Goal: Task Accomplishment & Management: Use online tool/utility

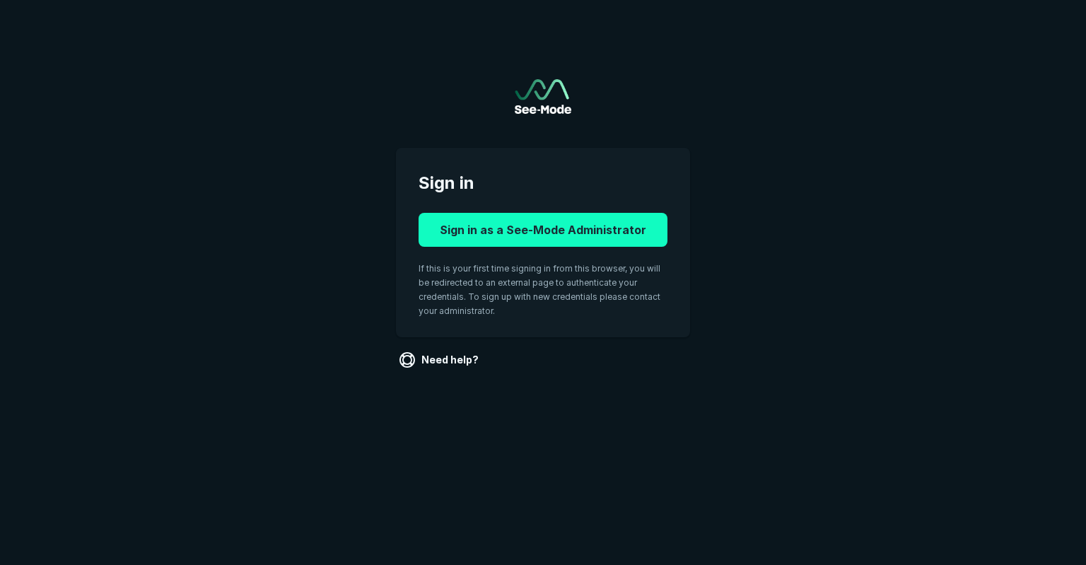
click at [619, 245] on button "Sign in as a See-Mode Administrator" at bounding box center [543, 230] width 249 height 34
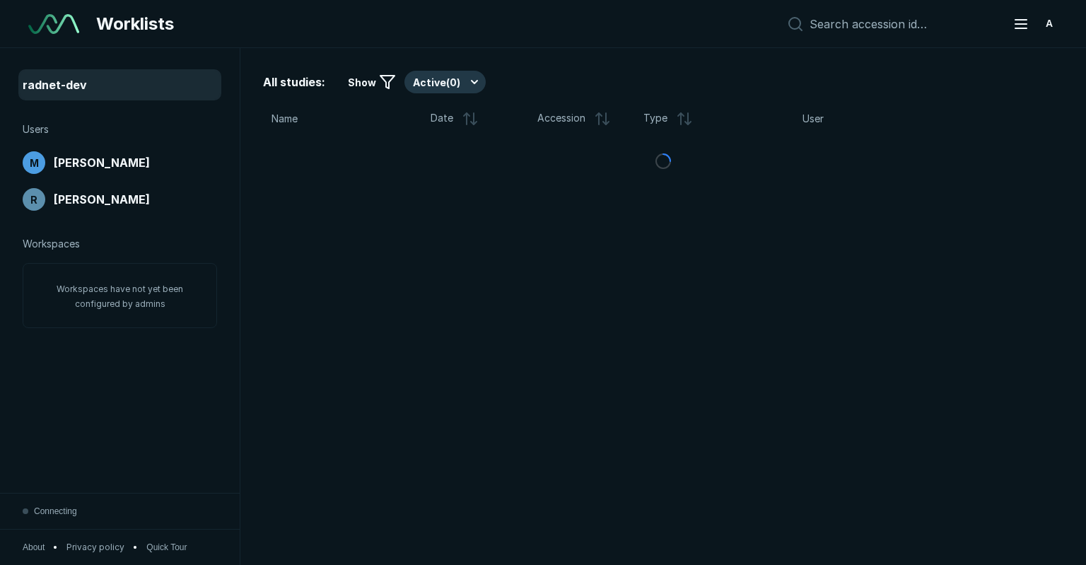
scroll to position [3886, 5396]
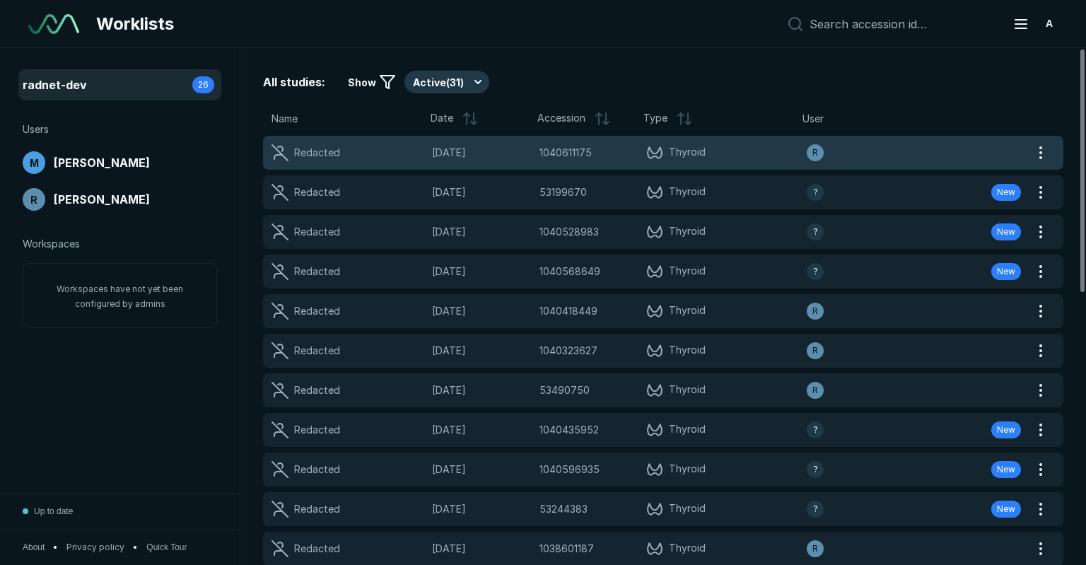
click at [399, 163] on div "Redacted 04-SEP-2025 1040611175 1040611175 Thyroid R" at bounding box center [646, 153] width 766 height 34
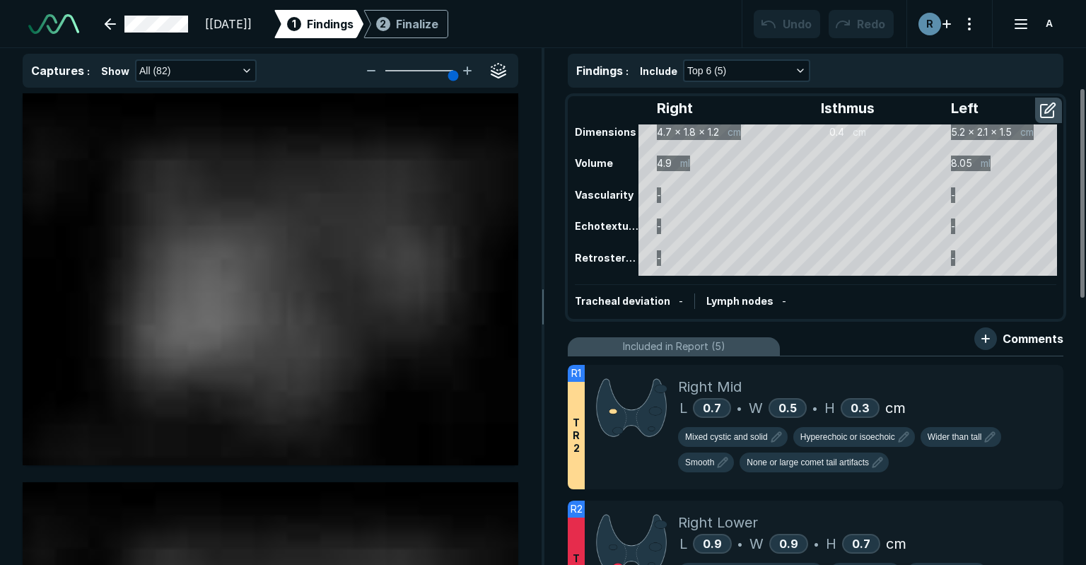
scroll to position [4112, 6703]
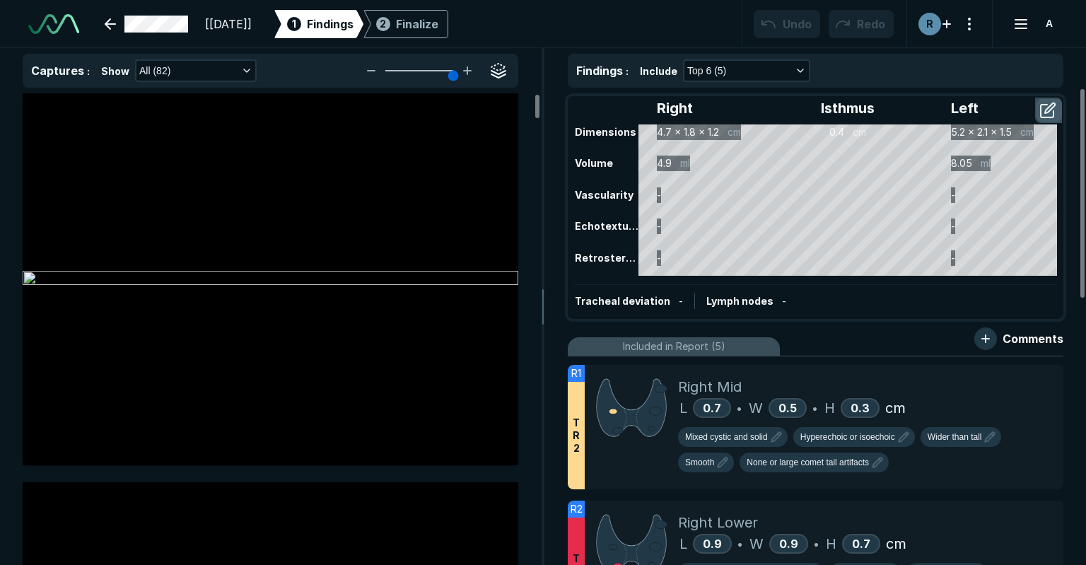
click at [1048, 107] on button "button" at bounding box center [1048, 110] width 25 height 23
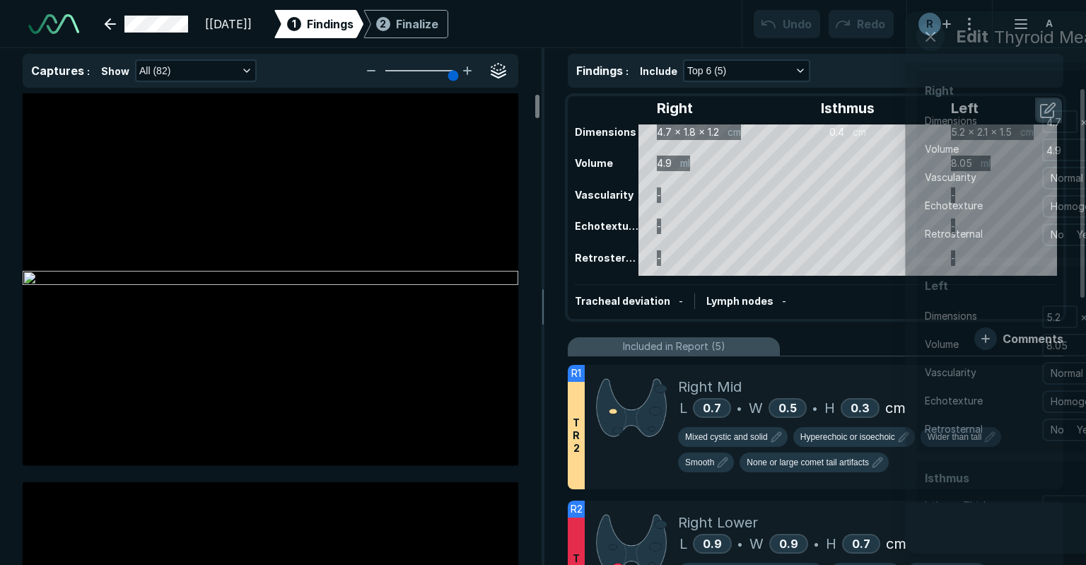
scroll to position [3769, 3852]
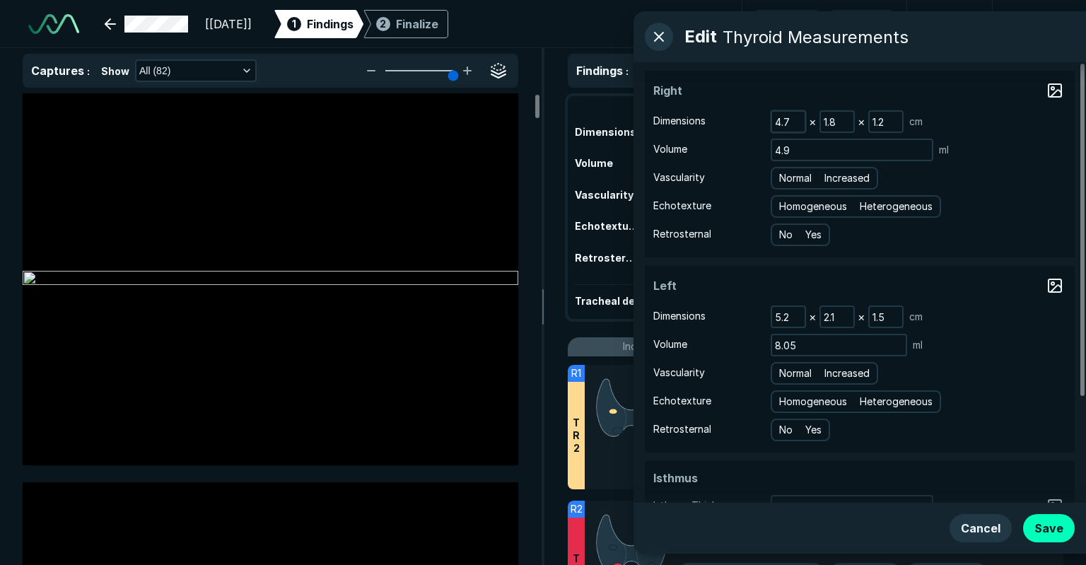
click at [805, 117] on div "4.7" at bounding box center [788, 121] width 35 height 23
click at [796, 119] on input "4.7" at bounding box center [788, 122] width 33 height 20
click at [669, 33] on button "button" at bounding box center [659, 37] width 28 height 28
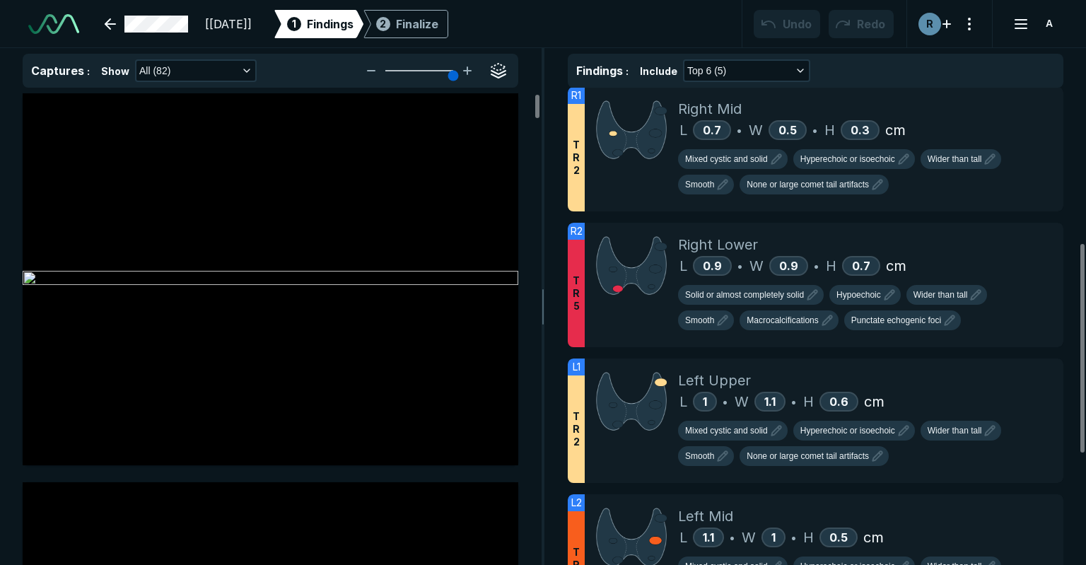
scroll to position [353, 0]
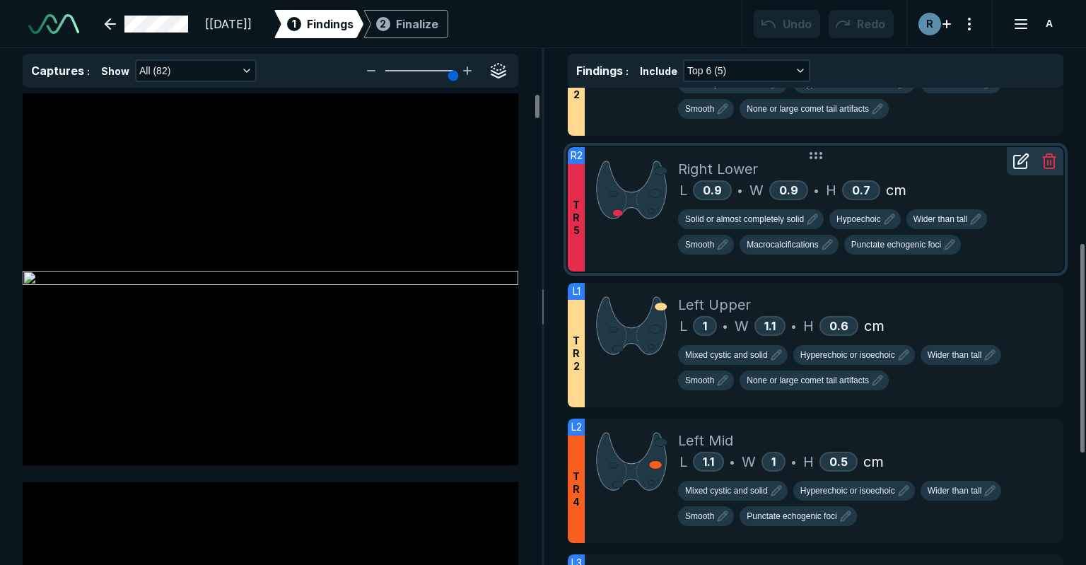
click at [575, 219] on span "T R 5" at bounding box center [576, 218] width 7 height 38
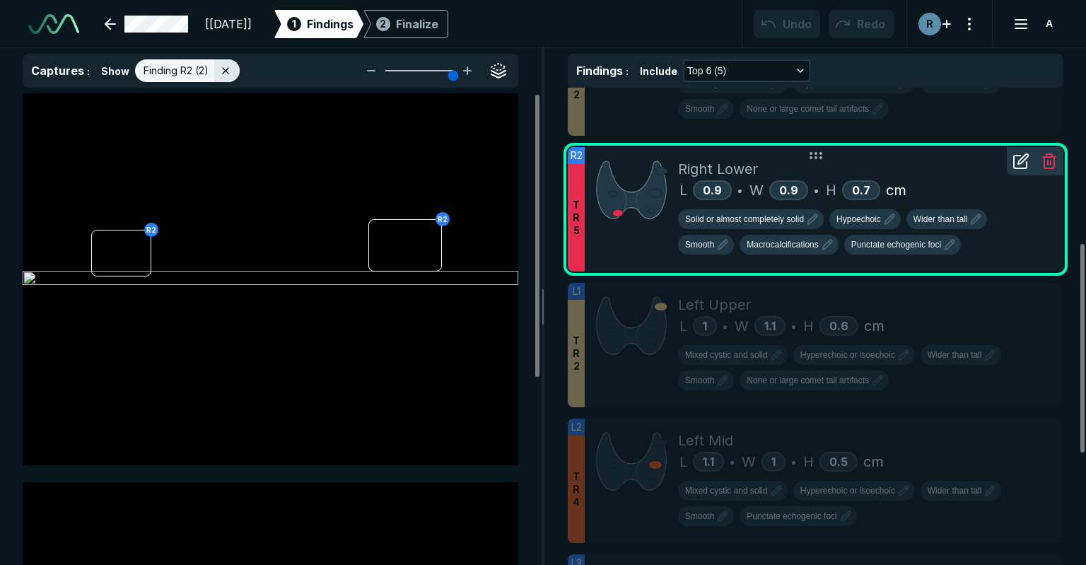
scroll to position [3784, 4024]
click at [1052, 160] on icon at bounding box center [1049, 161] width 17 height 17
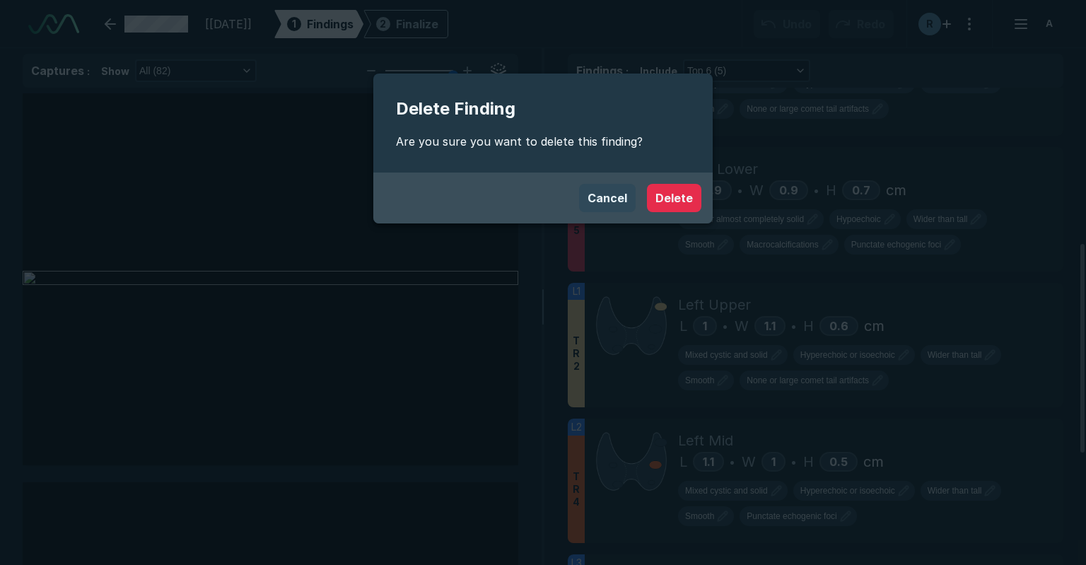
click at [600, 206] on button "Cancel" at bounding box center [607, 198] width 57 height 28
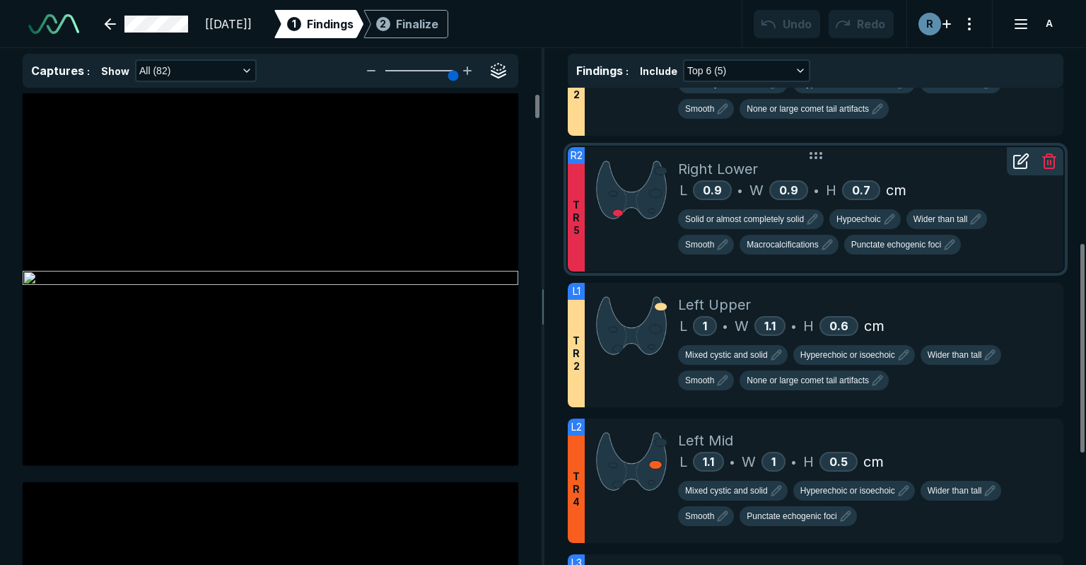
click at [618, 238] on div at bounding box center [631, 209] width 93 height 124
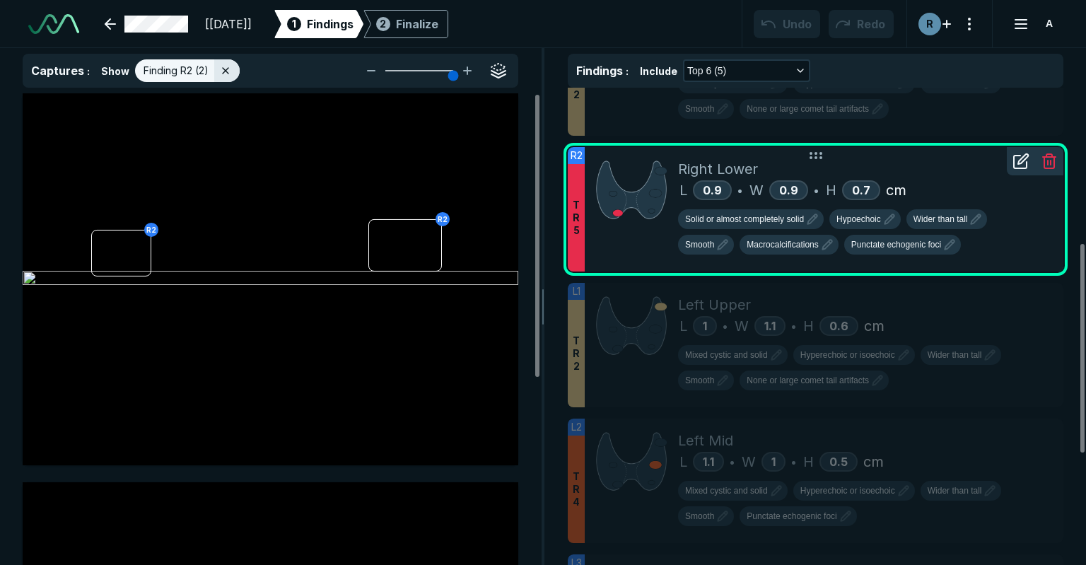
click at [1045, 163] on icon at bounding box center [1049, 161] width 17 height 17
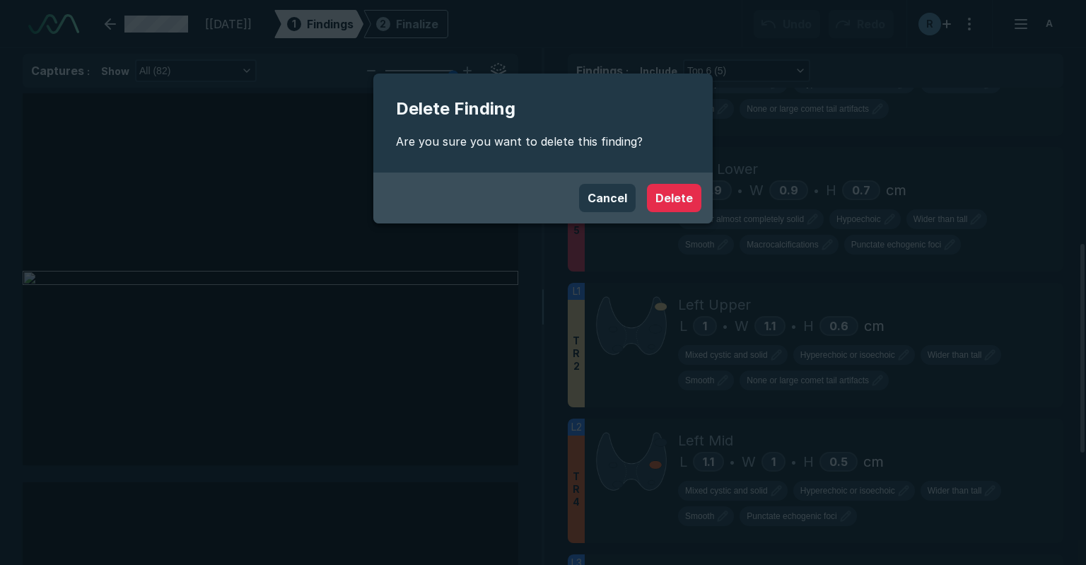
drag, startPoint x: 574, startPoint y: 174, endPoint x: 584, endPoint y: 183, distance: 13.5
click at [574, 175] on div "Cancel Delete" at bounding box center [542, 198] width 339 height 51
click at [584, 184] on div "Cancel Delete" at bounding box center [543, 198] width 317 height 28
click at [606, 206] on button "Cancel" at bounding box center [607, 198] width 57 height 28
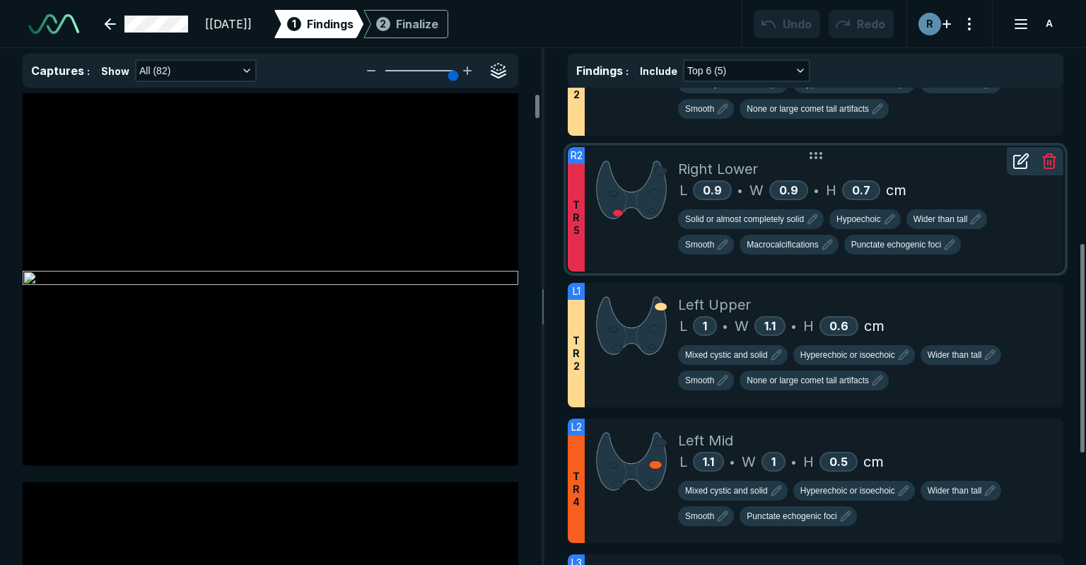
click at [1028, 165] on icon at bounding box center [1020, 161] width 17 height 17
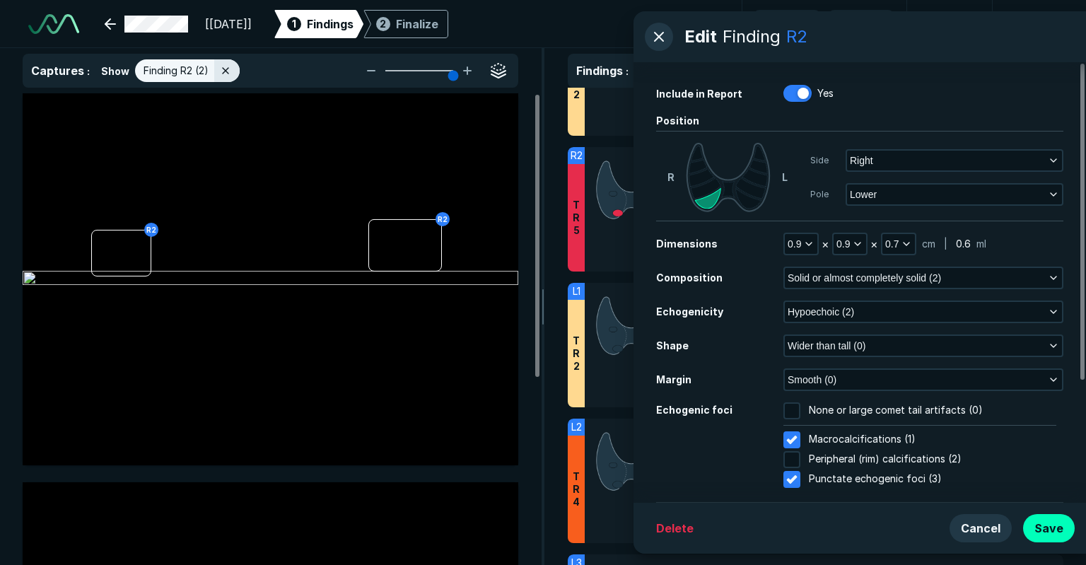
click at [592, 227] on div "Findings : Include Top 6 (5) Right Isthmus Left Dimensions 4.7 x 1.8 x 1.2 cm 0…" at bounding box center [815, 306] width 541 height 517
click at [656, 39] on button "button" at bounding box center [659, 37] width 28 height 28
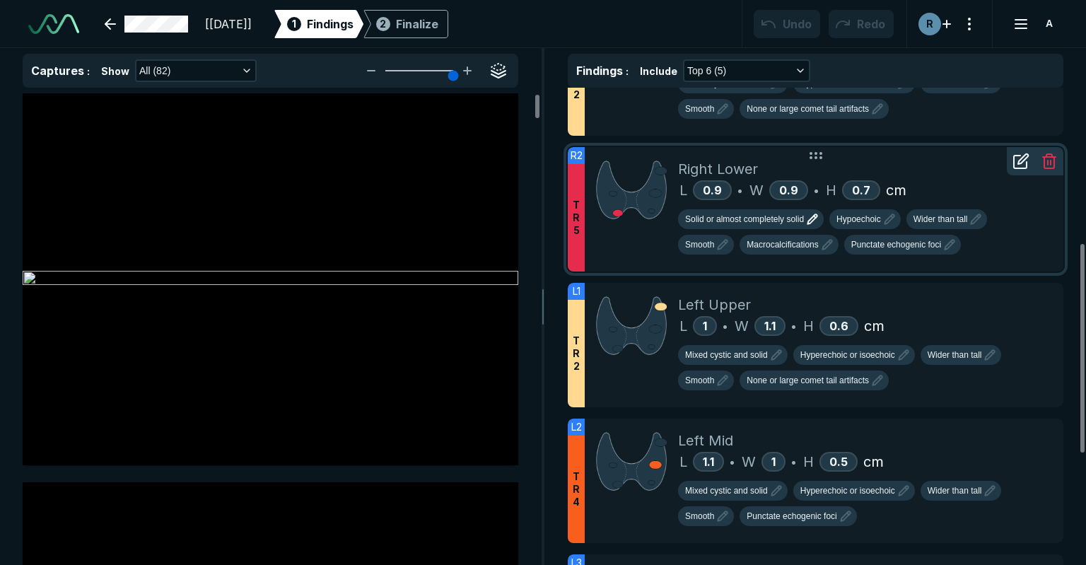
click at [809, 214] on icon "button" at bounding box center [812, 219] width 17 height 17
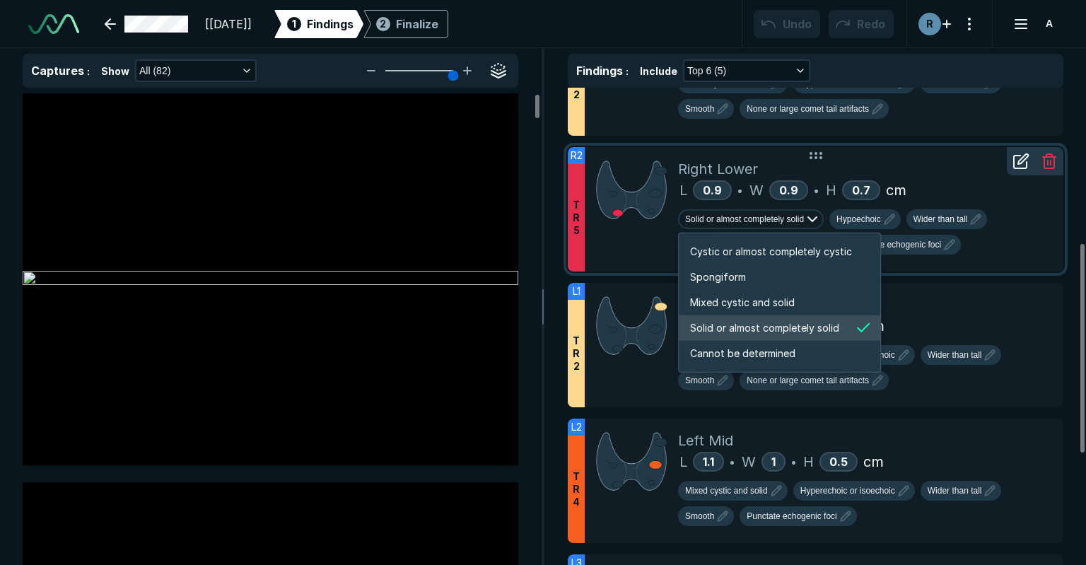
scroll to position [2358, 2715]
click at [809, 214] on icon "button" at bounding box center [812, 219] width 17 height 17
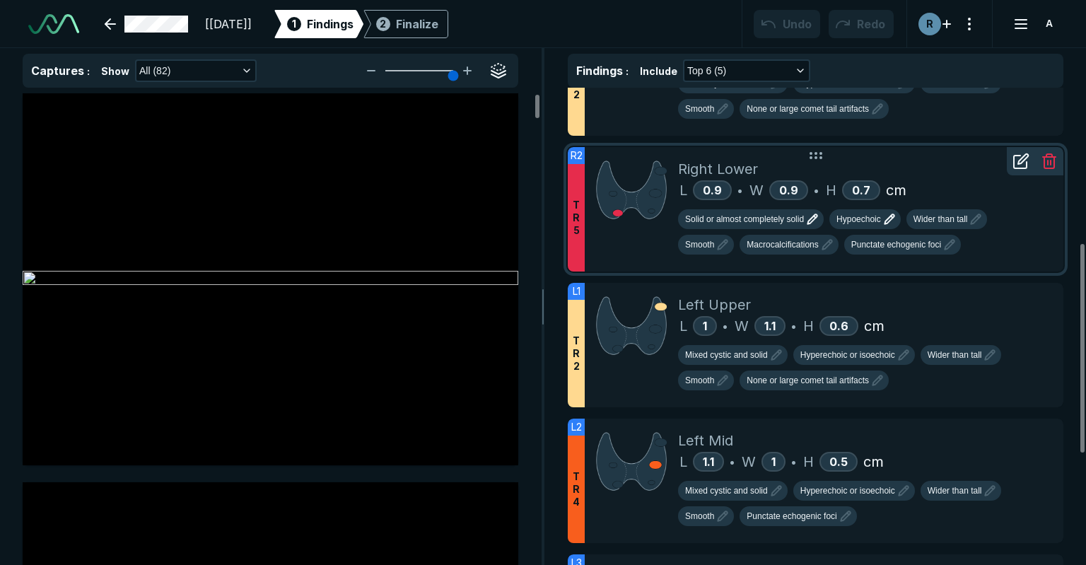
click at [882, 212] on icon "button" at bounding box center [889, 219] width 17 height 17
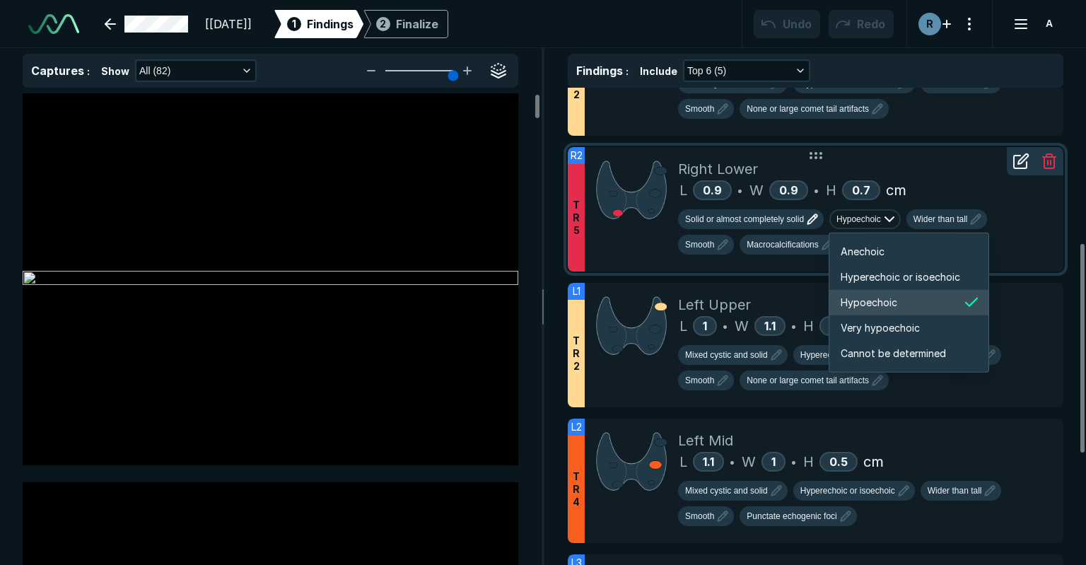
scroll to position [2358, 2534]
click at [882, 212] on icon "button" at bounding box center [889, 219] width 17 height 17
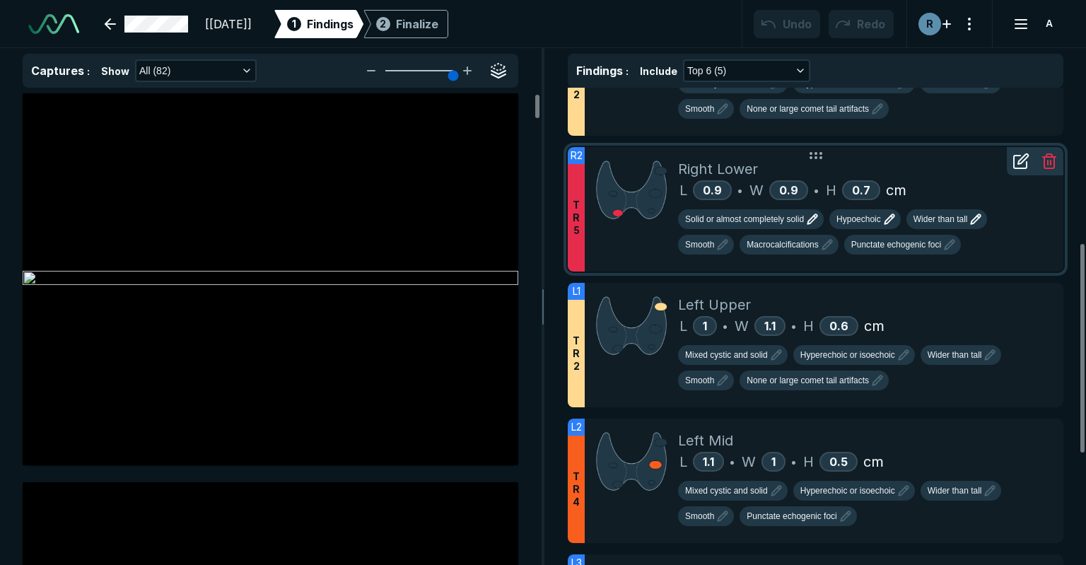
click at [969, 216] on icon "button" at bounding box center [975, 219] width 17 height 17
click at [729, 247] on icon "button" at bounding box center [722, 244] width 17 height 17
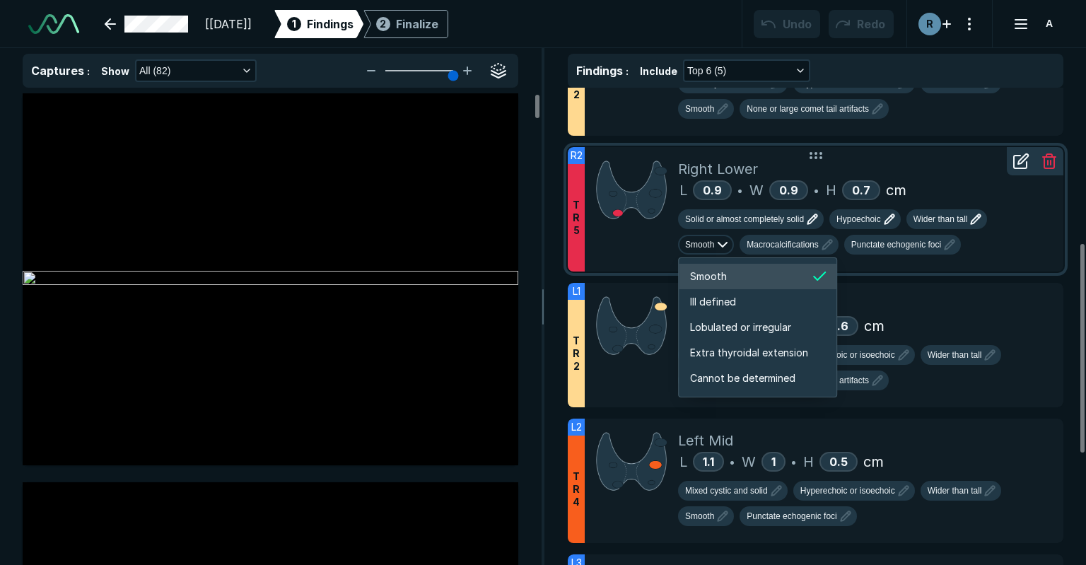
scroll to position [2358, 2514]
click at [727, 247] on icon "button" at bounding box center [722, 244] width 17 height 17
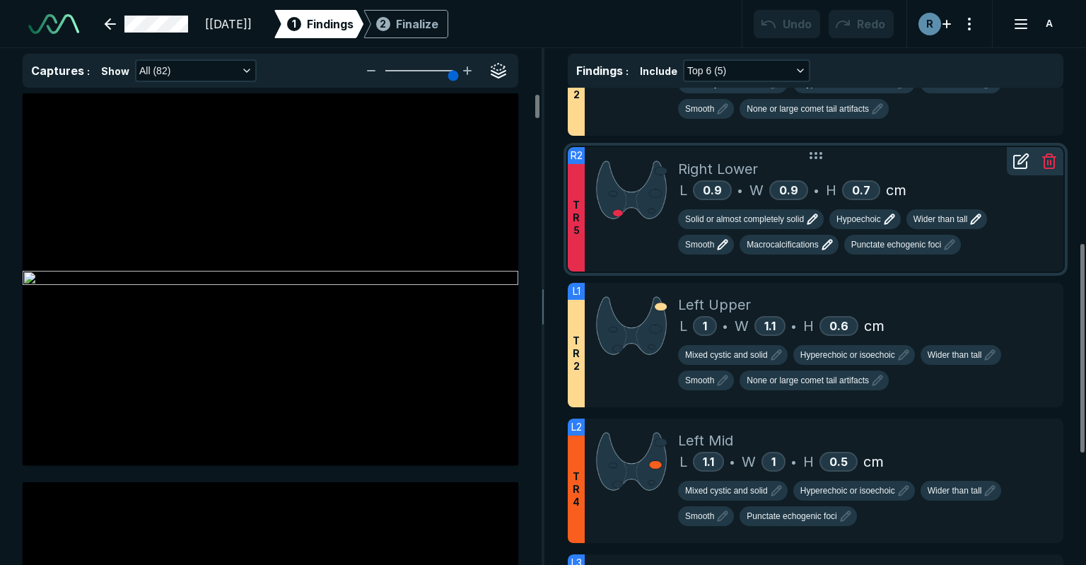
click at [830, 240] on icon "button" at bounding box center [826, 244] width 9 height 9
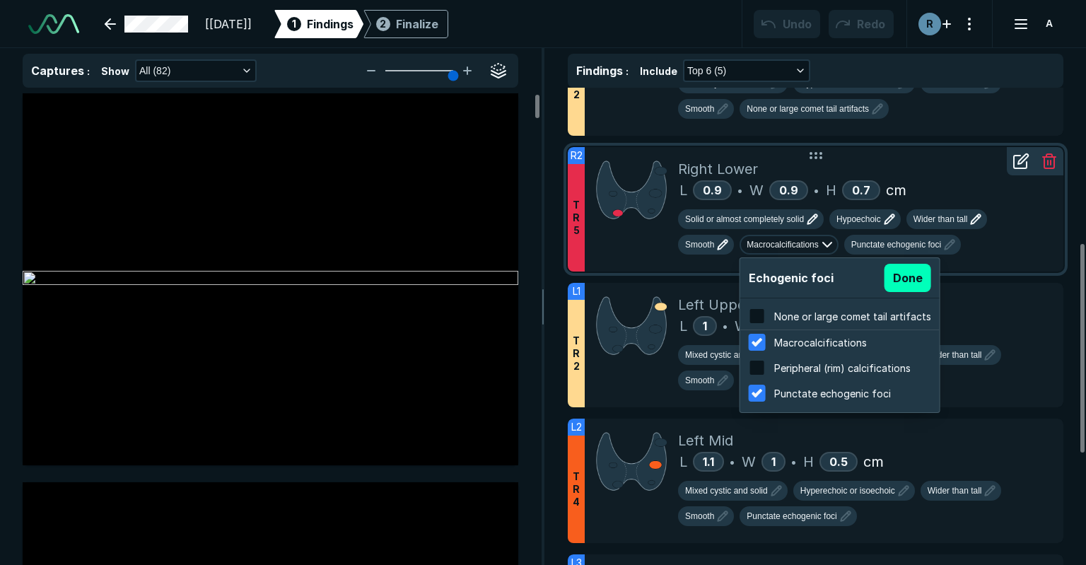
scroll to position [2273, 2696]
click at [830, 242] on polyline "button" at bounding box center [827, 244] width 8 height 4
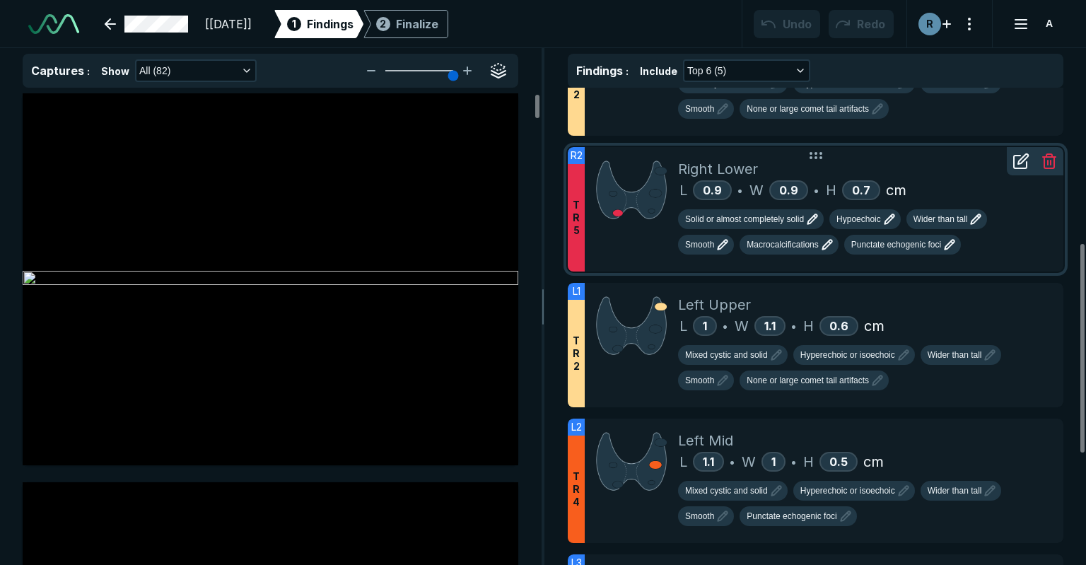
click at [950, 246] on icon "button" at bounding box center [949, 244] width 17 height 17
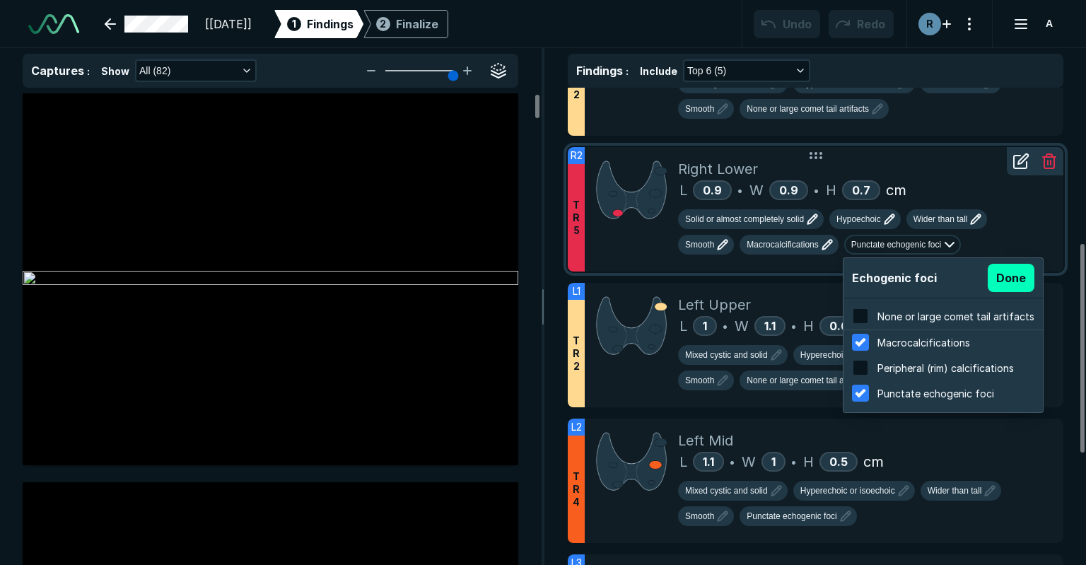
click at [950, 246] on icon "button" at bounding box center [949, 244] width 17 height 17
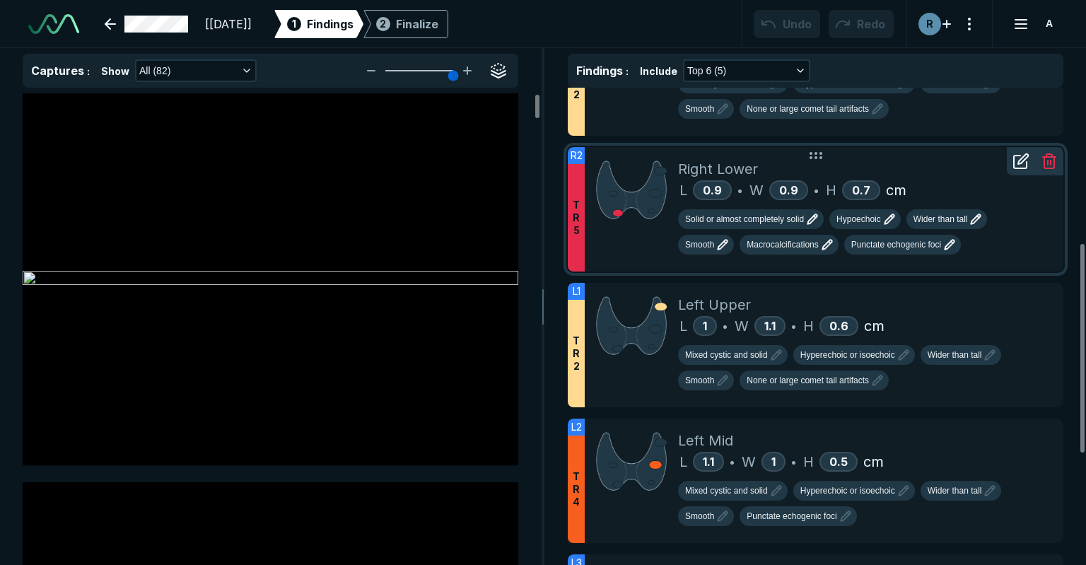
click at [812, 215] on icon "button" at bounding box center [811, 219] width 9 height 9
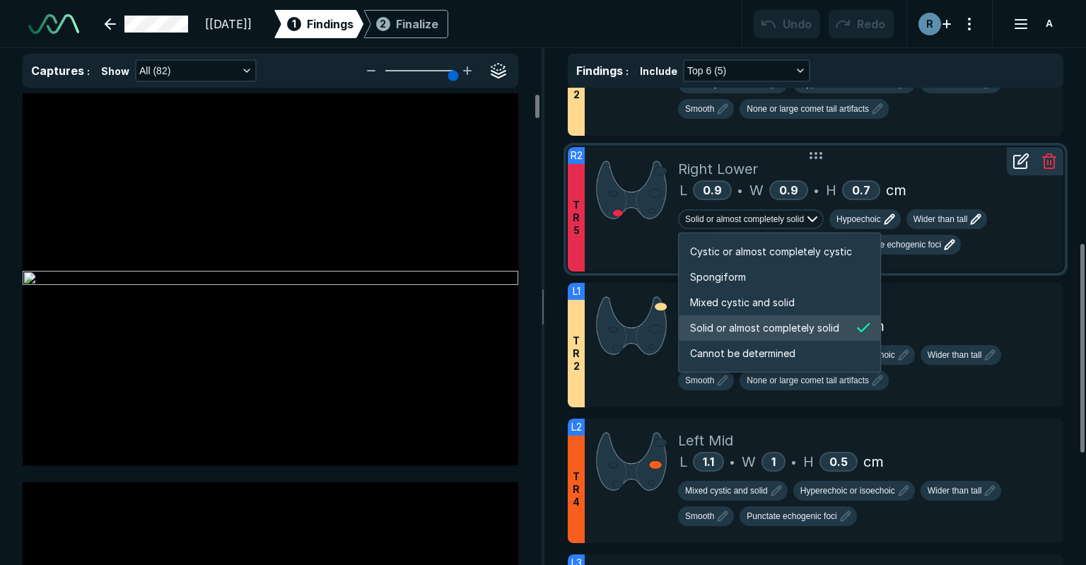
scroll to position [2358, 2715]
click at [1055, 220] on div "R2 T R 5 Right Lower L 0.9 • W 0.9 • H 0.7 cm Solid or almost completely solid …" at bounding box center [816, 209] width 496 height 124
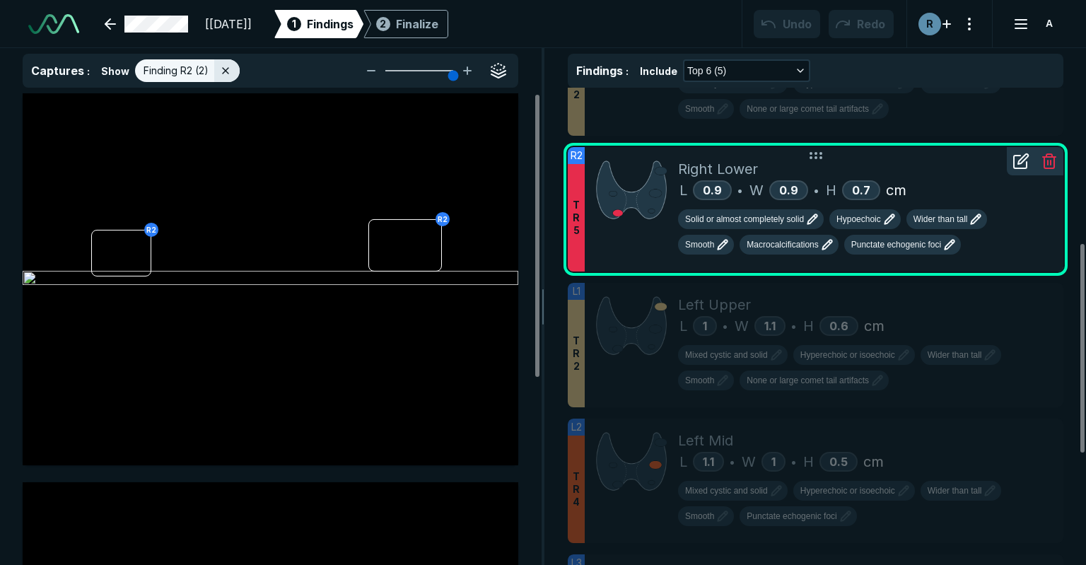
scroll to position [3784, 4024]
click at [1022, 157] on icon at bounding box center [1023, 159] width 10 height 10
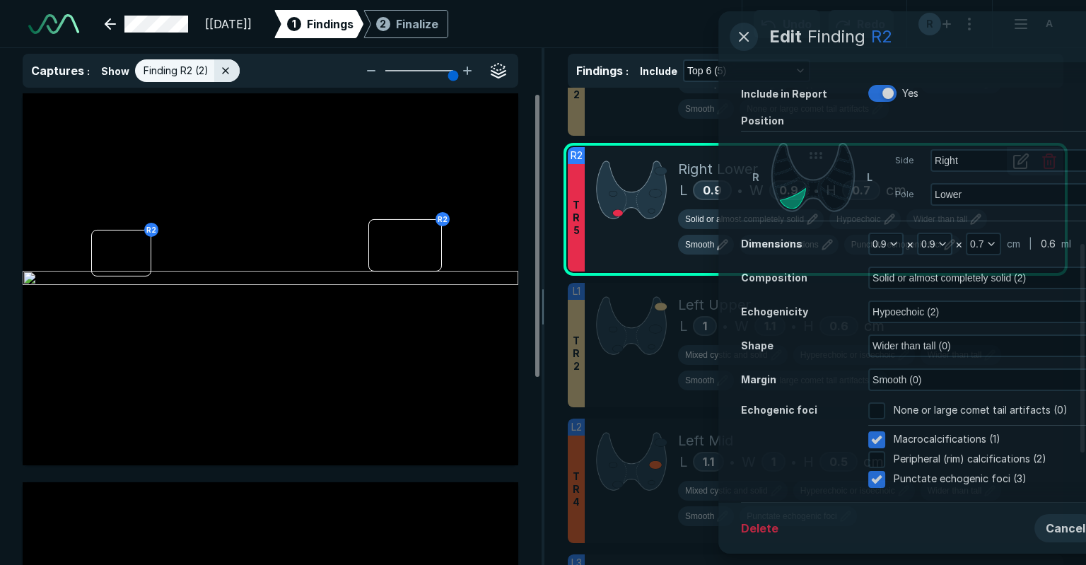
scroll to position [3543, 3626]
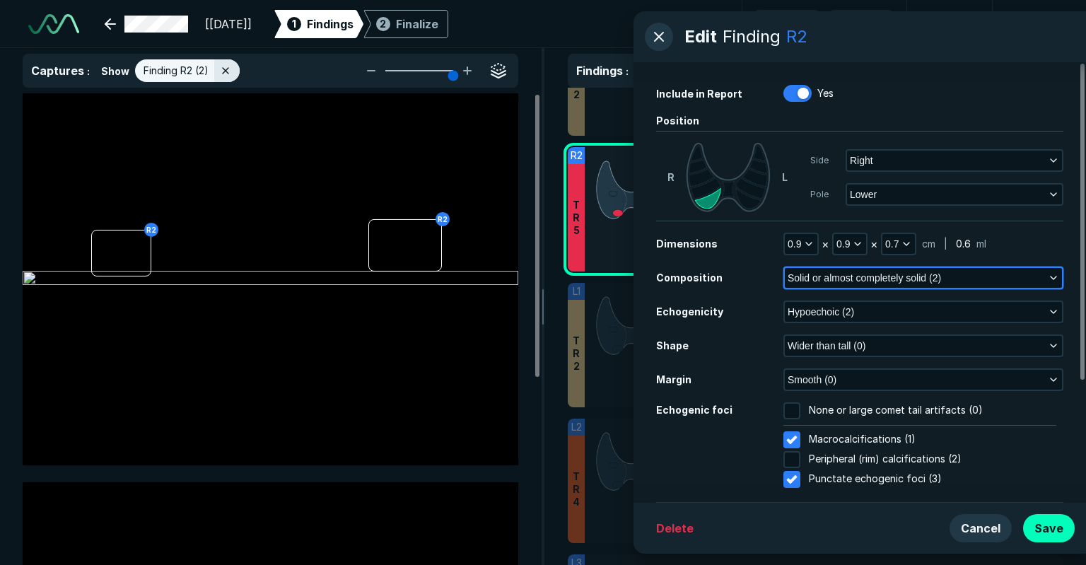
click at [853, 281] on span "Solid or almost completely solid (2)" at bounding box center [864, 278] width 153 height 16
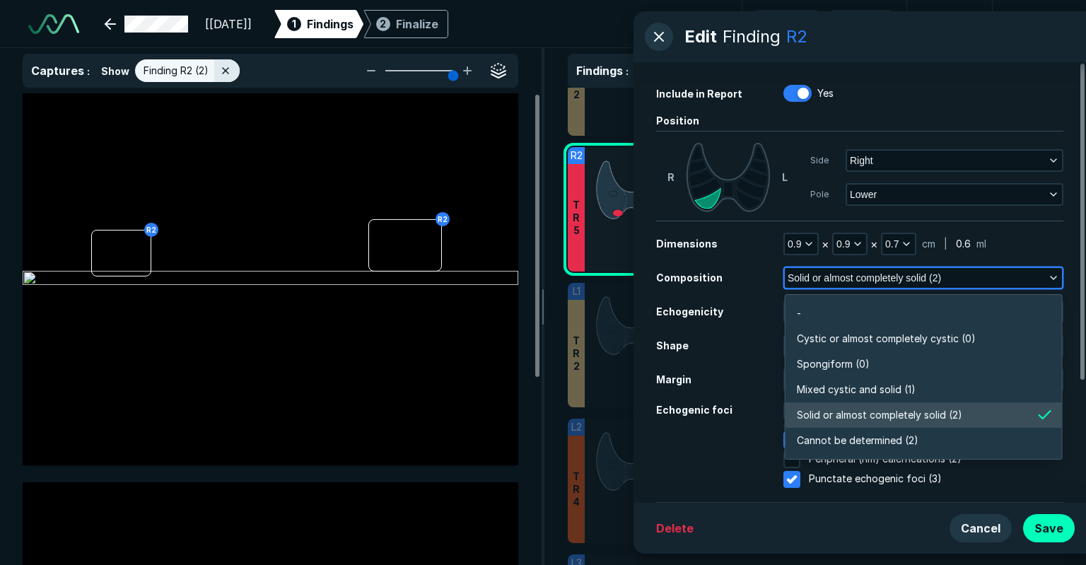
scroll to position [2473, 3061]
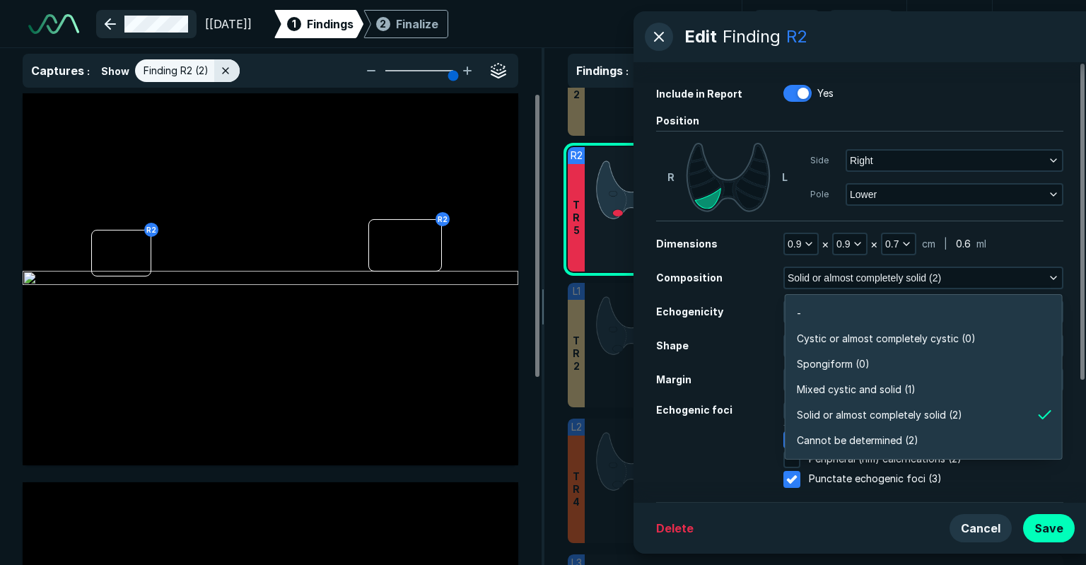
click at [118, 31] on link at bounding box center [146, 24] width 100 height 28
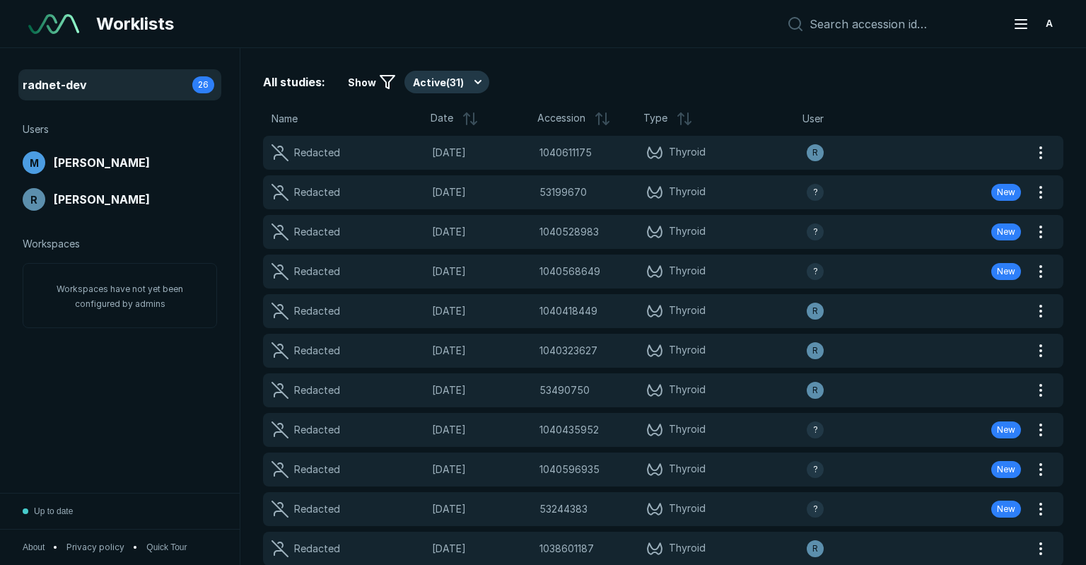
scroll to position [3886, 5396]
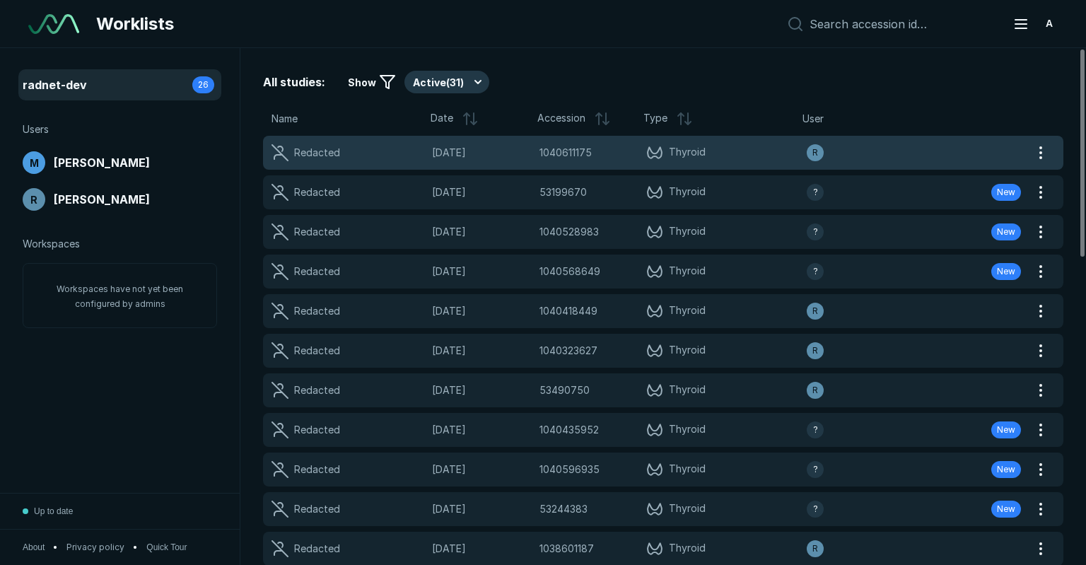
click at [370, 160] on div "Redacted" at bounding box center [351, 152] width 160 height 17
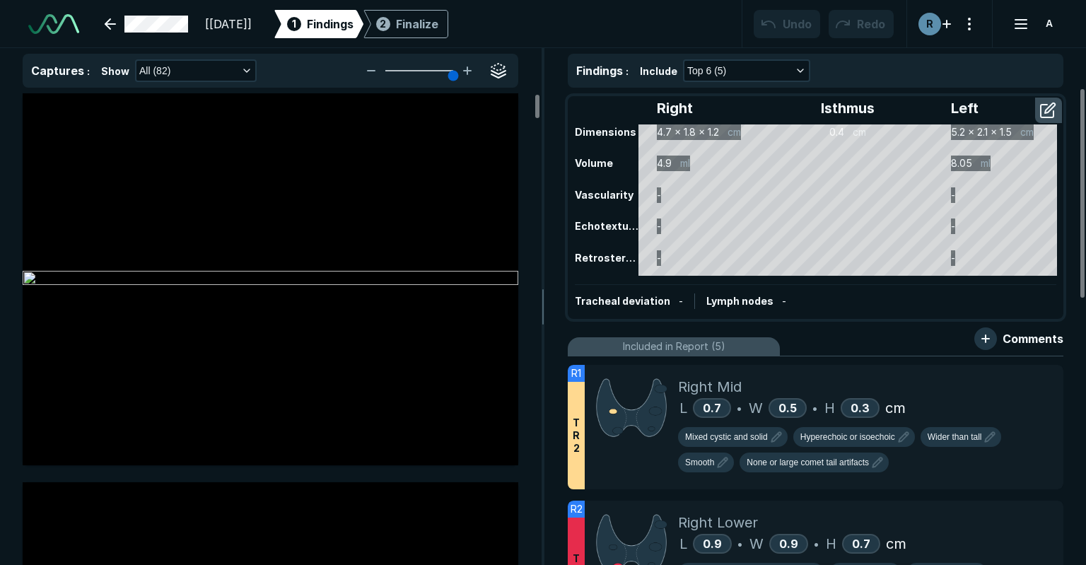
scroll to position [4112, 6703]
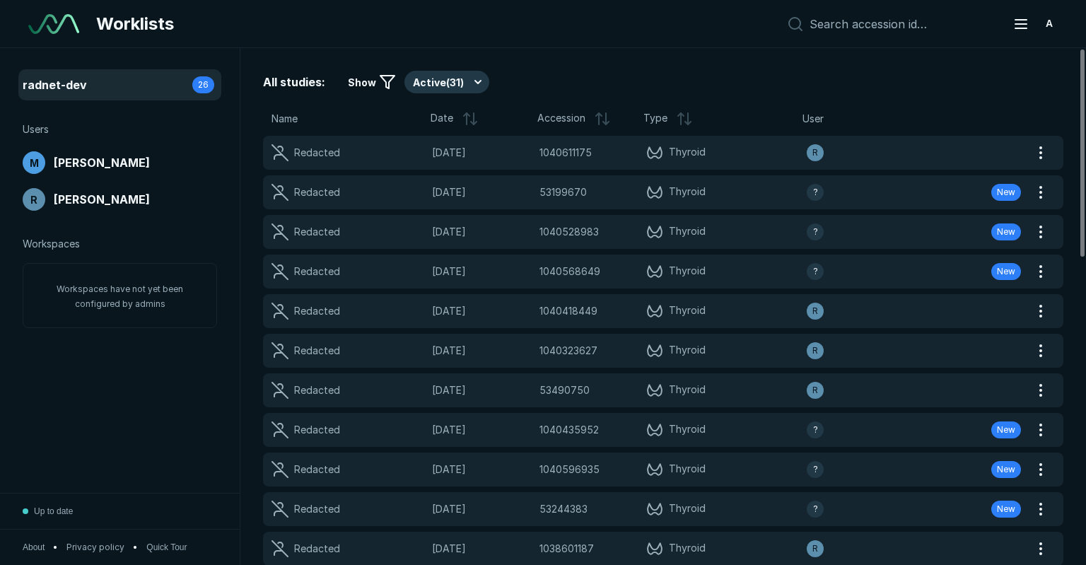
scroll to position [3886, 5396]
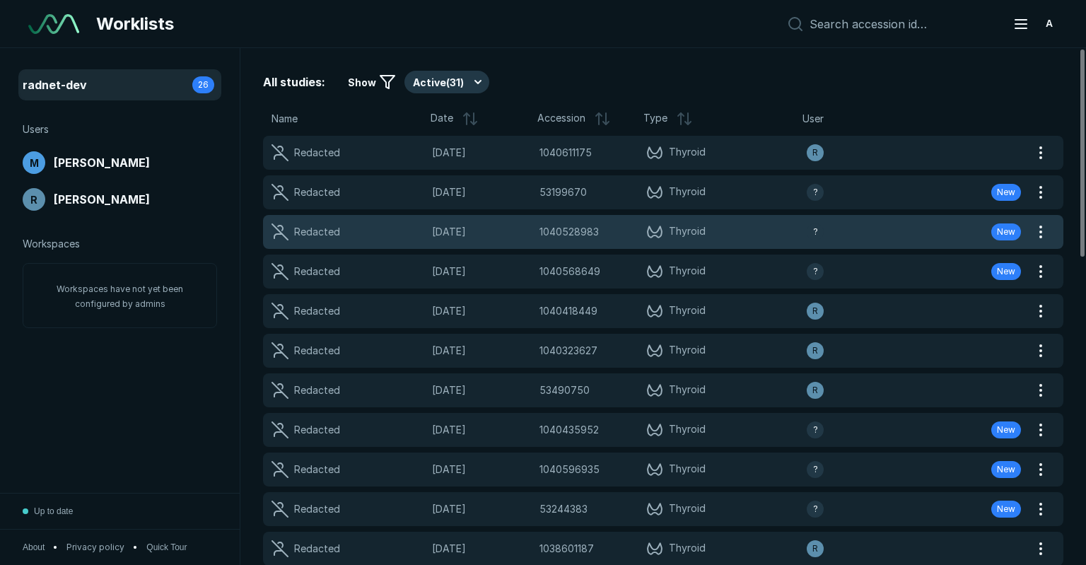
click at [300, 229] on div "Redacted" at bounding box center [317, 232] width 46 height 16
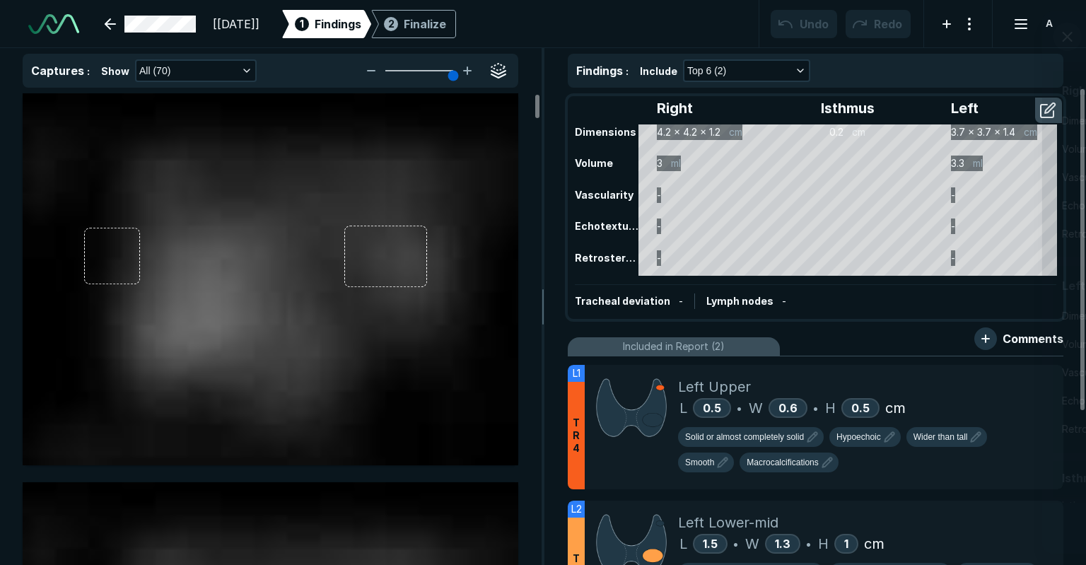
scroll to position [4112, 6703]
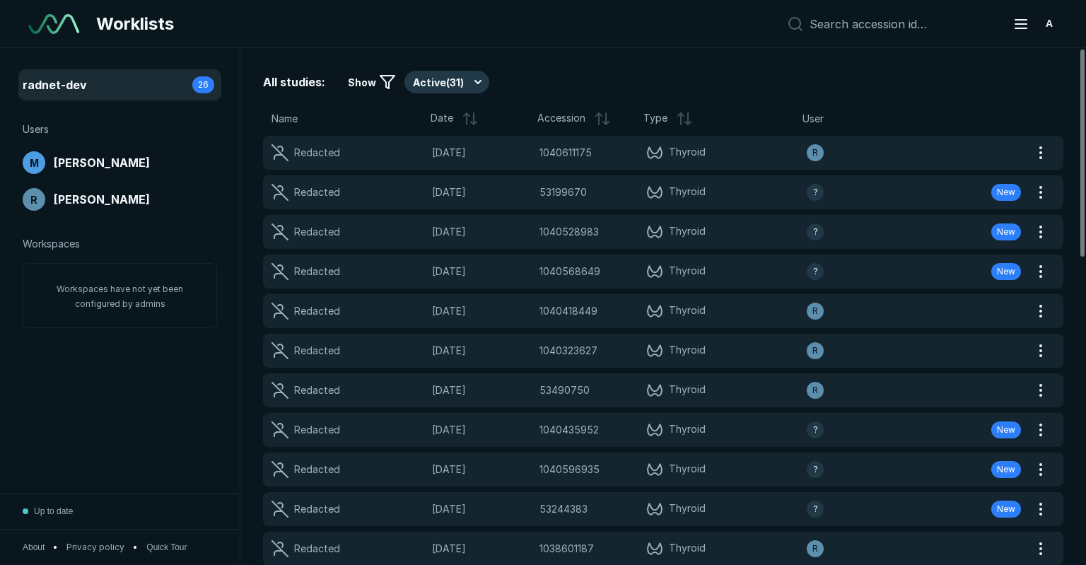
scroll to position [3886, 5396]
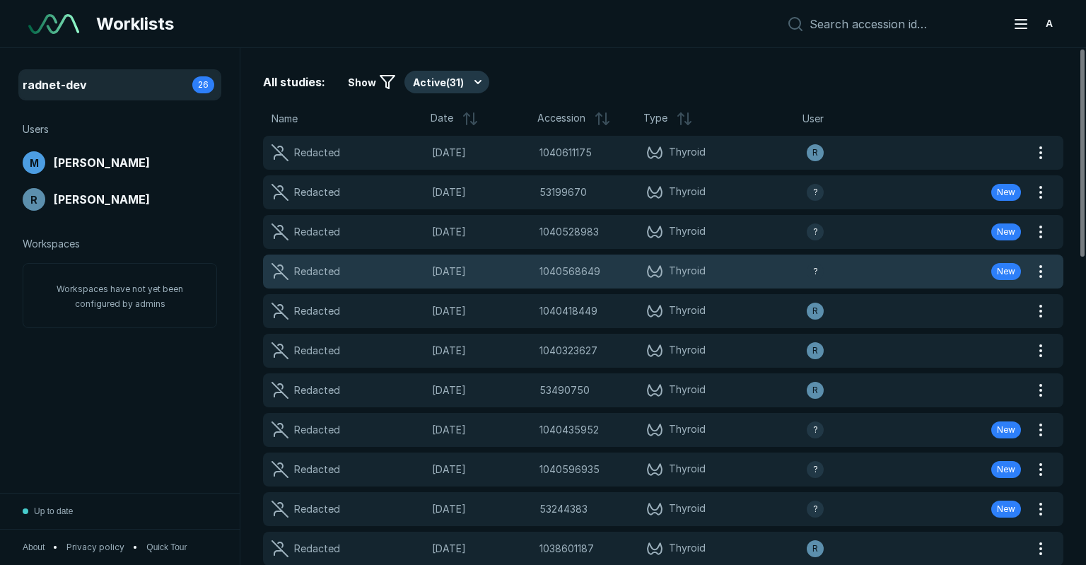
click at [291, 278] on div "Redacted" at bounding box center [309, 271] width 77 height 17
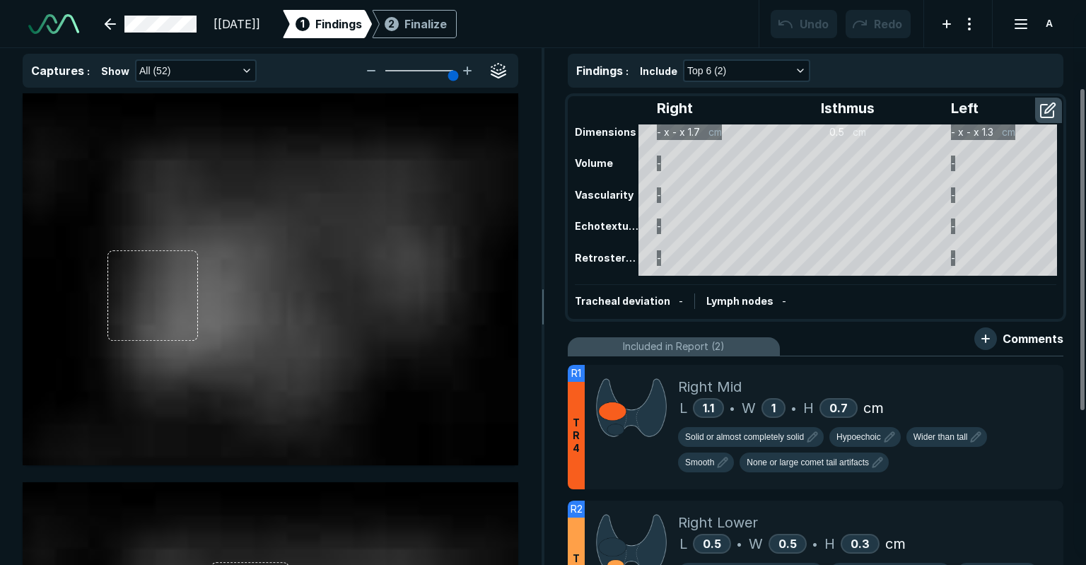
scroll to position [4112, 6703]
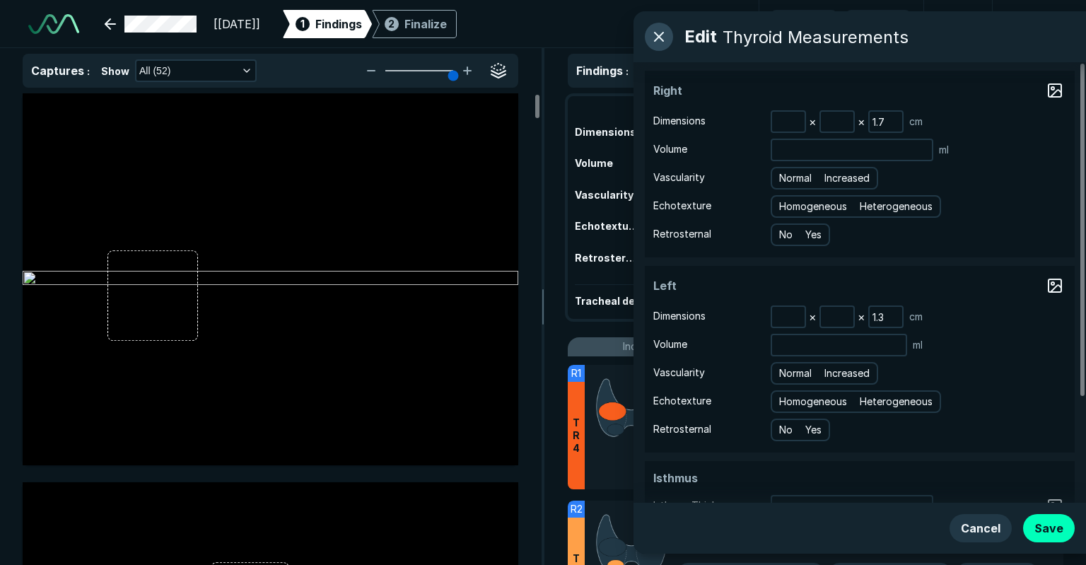
click at [656, 28] on button "button" at bounding box center [659, 37] width 28 height 28
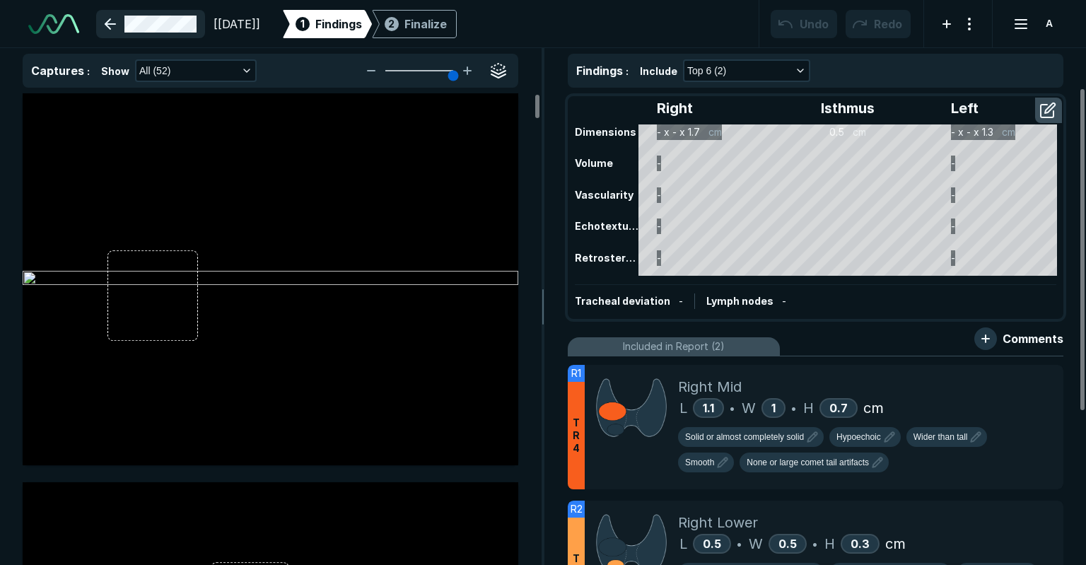
click at [140, 34] on link at bounding box center [150, 24] width 109 height 28
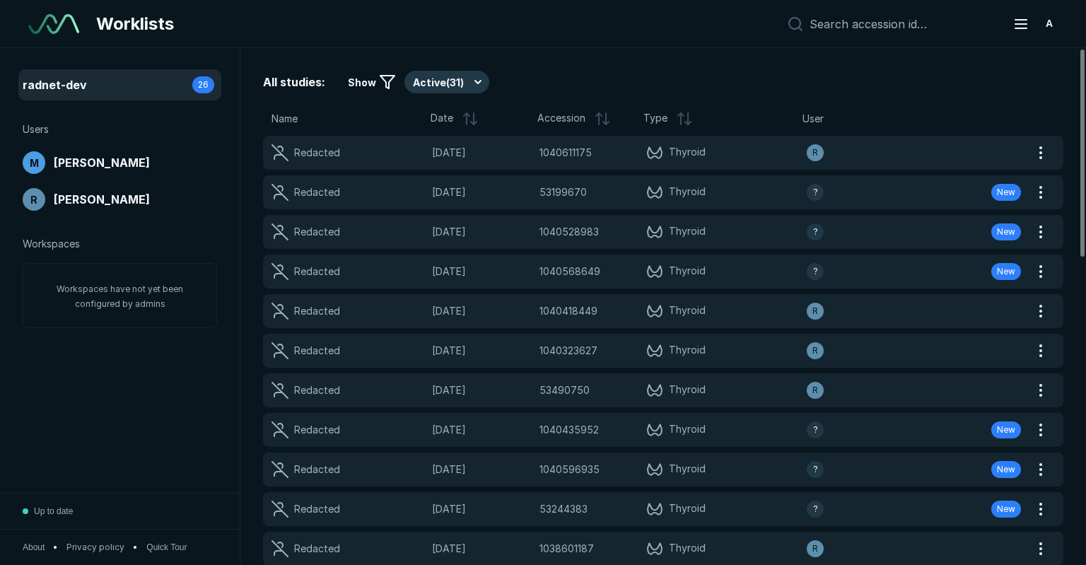
scroll to position [3886, 5396]
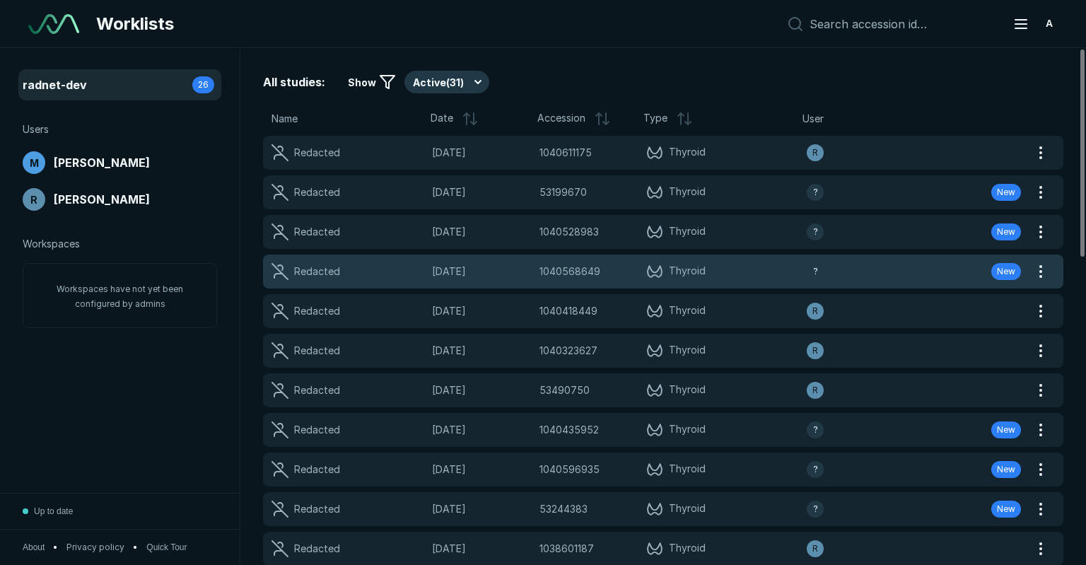
click at [429, 268] on div "Redacted" at bounding box center [351, 271] width 160 height 17
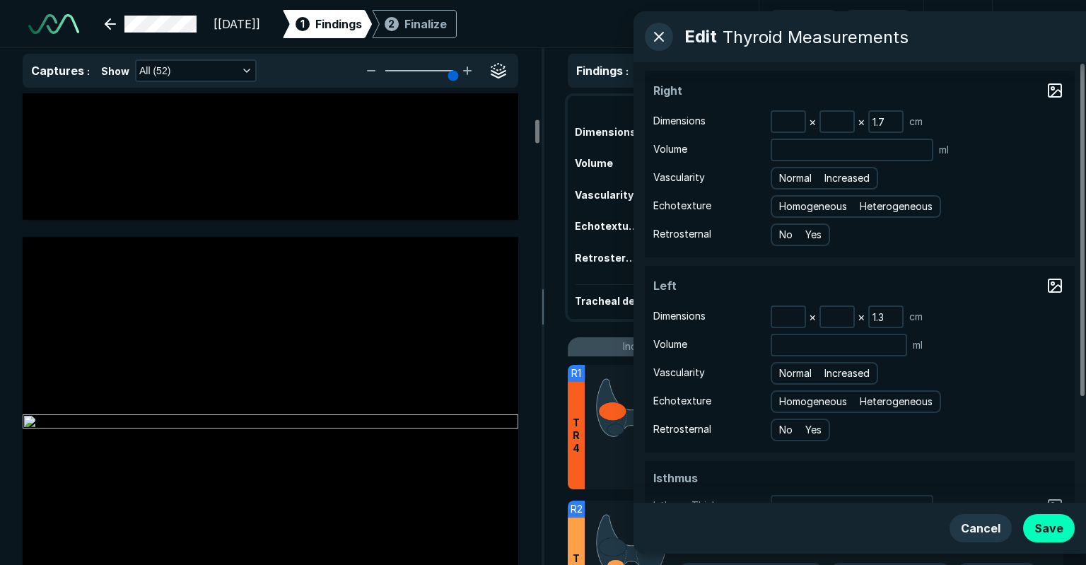
scroll to position [1131, 0]
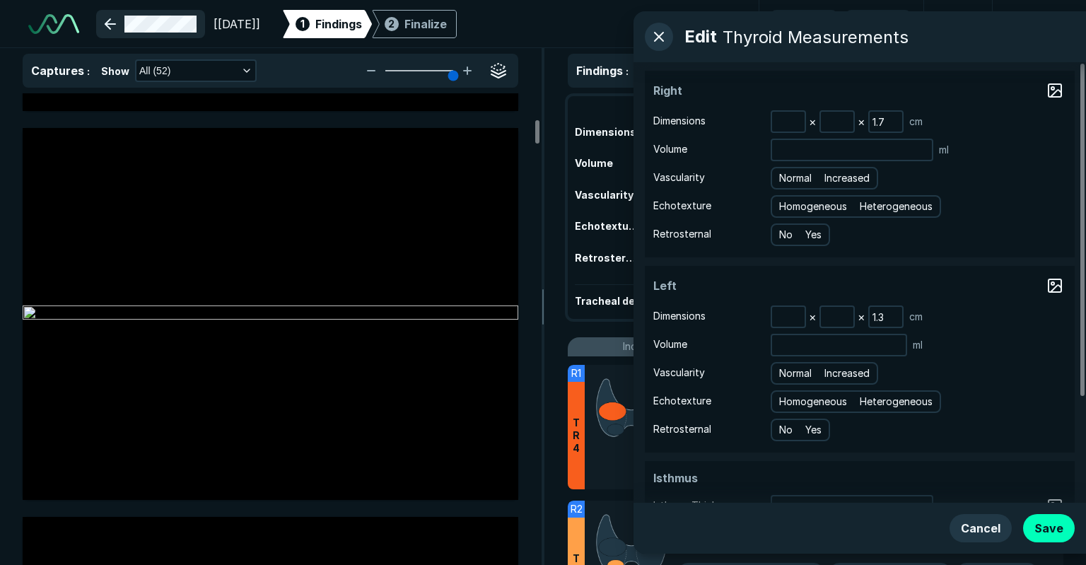
click at [163, 30] on link at bounding box center [150, 24] width 109 height 28
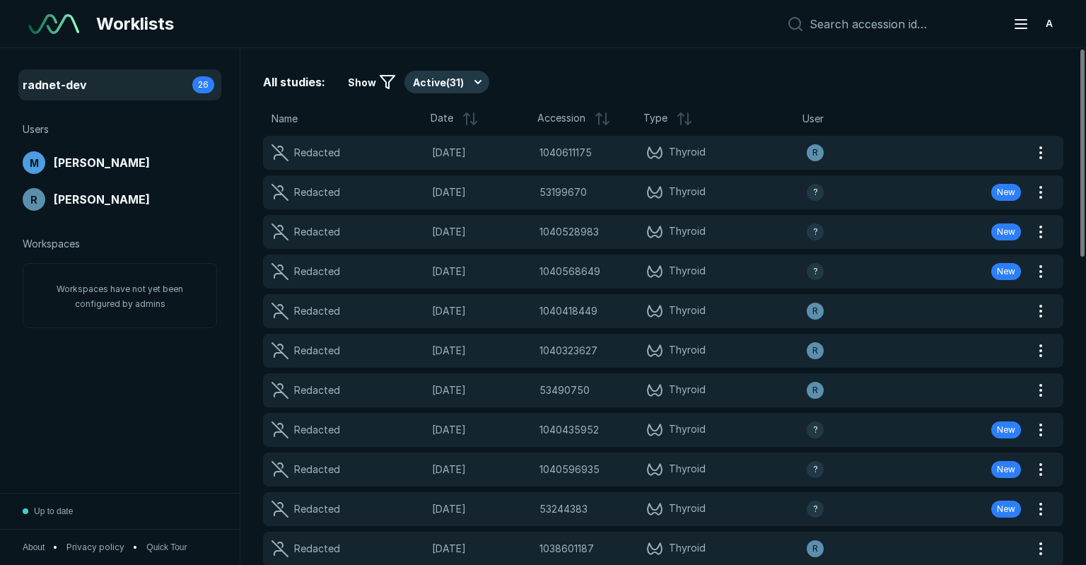
scroll to position [3886, 5396]
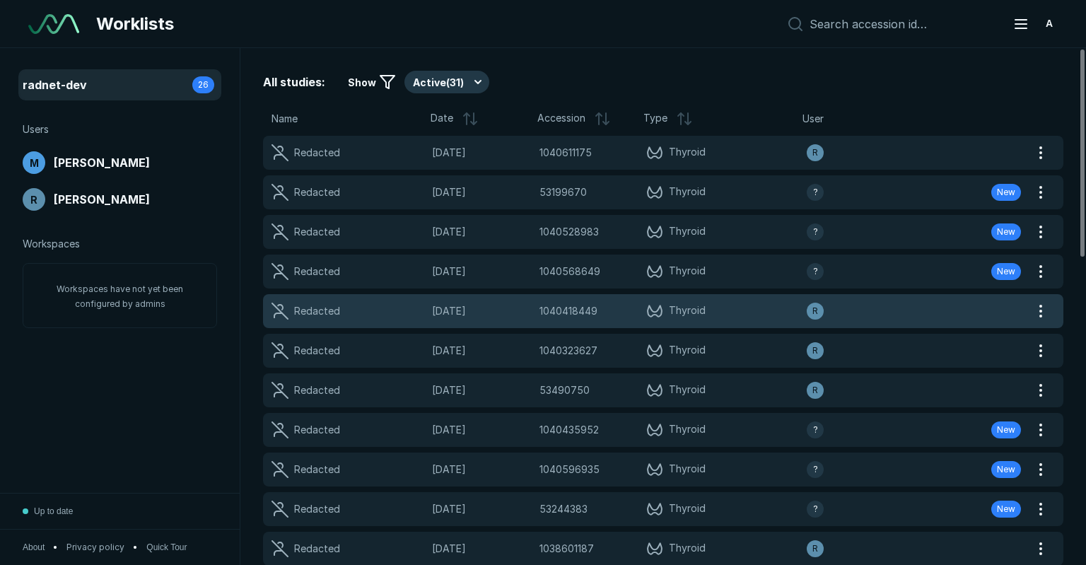
click at [464, 323] on div "Redacted 28-AUG-2025 1040418449 1040418449 Thyroid R" at bounding box center [646, 311] width 766 height 34
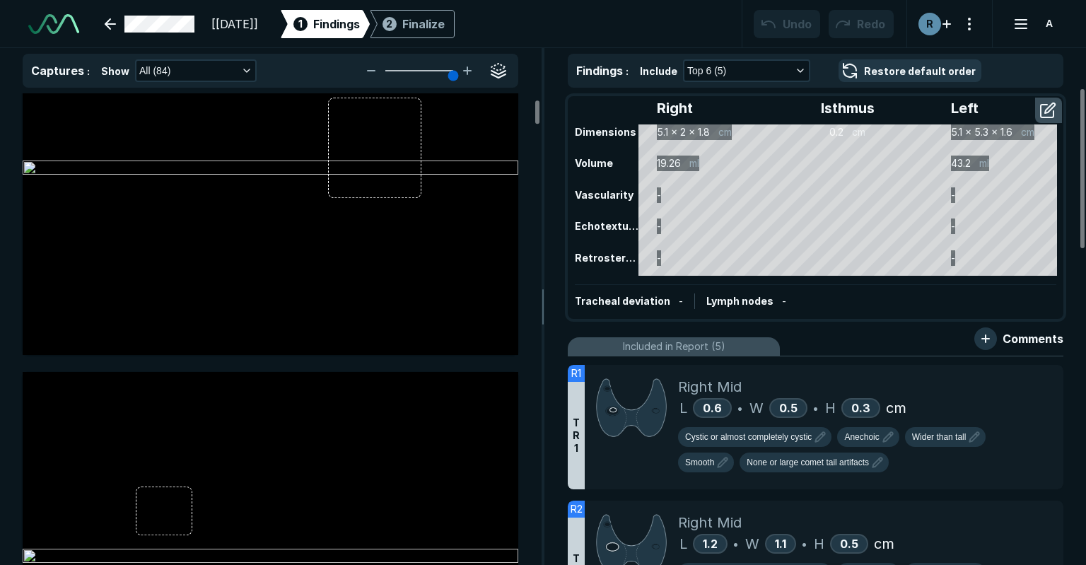
scroll to position [636, 0]
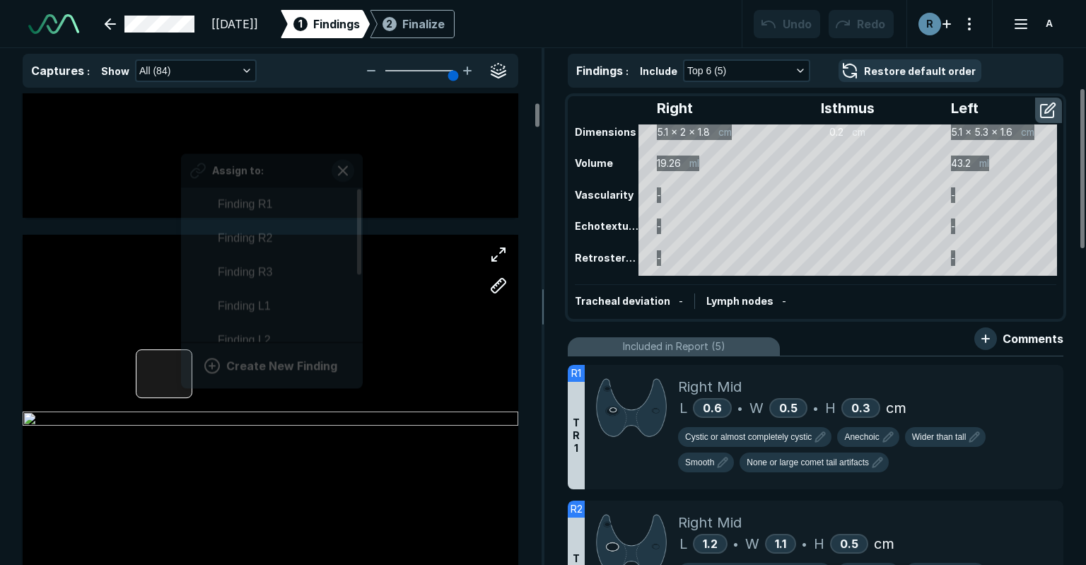
click at [181, 373] on div "Assign to: Finding R1 Finding R2 Finding R3 Finding L1 Finding L2 Finding L3 Fi…" at bounding box center [271, 421] width 496 height 372
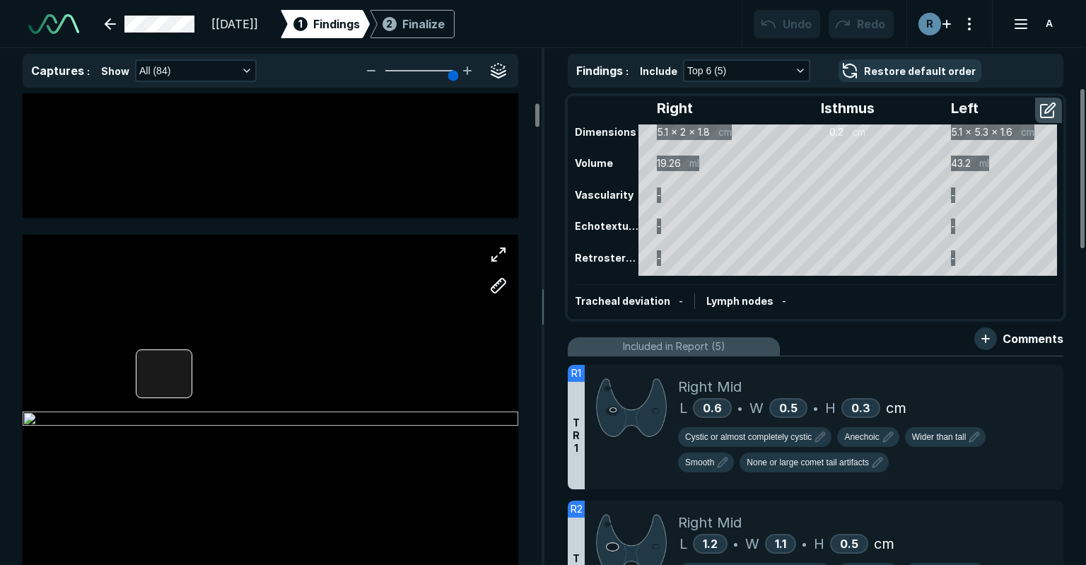
click at [175, 375] on div at bounding box center [164, 373] width 56 height 49
